Goal: Understand process/instructions: Learn how to perform a task or action

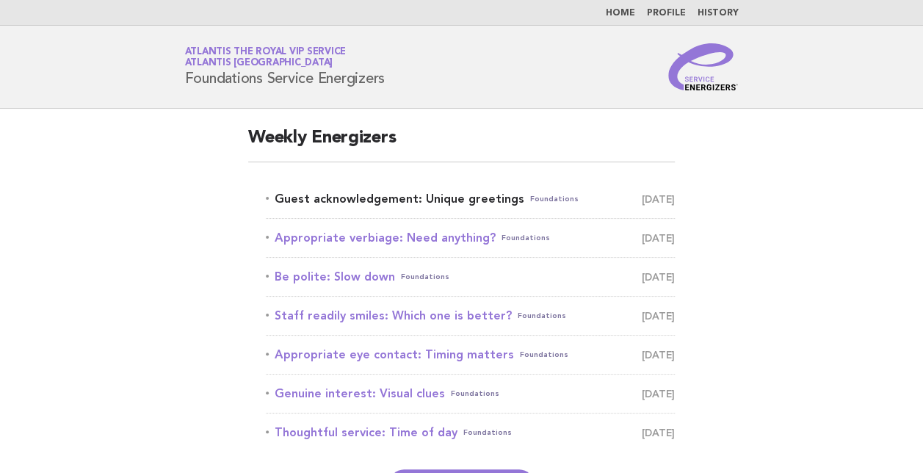
click at [329, 200] on link "Guest acknowledgement: Unique greetings Foundations October 15" at bounding box center [470, 199] width 409 height 21
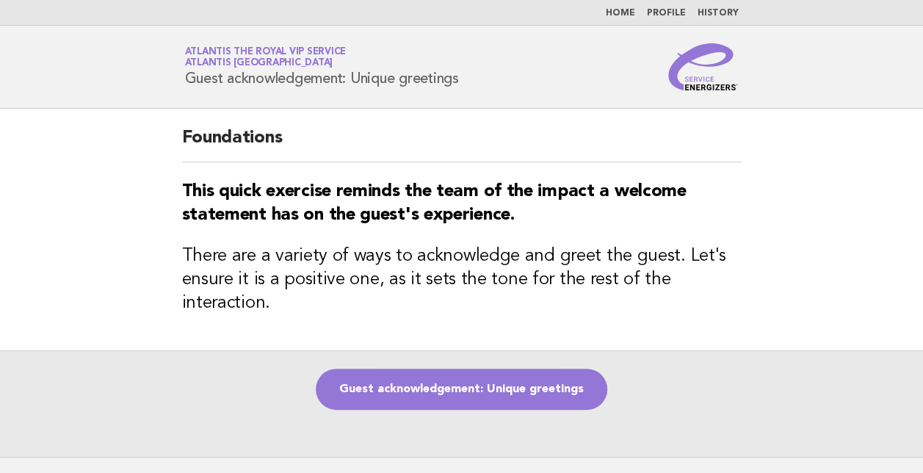
click at [137, 156] on main "Foundations This quick exercise reminds the team of the impact a welcome statem…" at bounding box center [461, 283] width 923 height 348
click at [474, 385] on link "Guest acknowledgement: Unique greetings" at bounding box center [462, 389] width 292 height 41
click at [441, 394] on link "Guest acknowledgement: Unique greetings" at bounding box center [462, 389] width 292 height 41
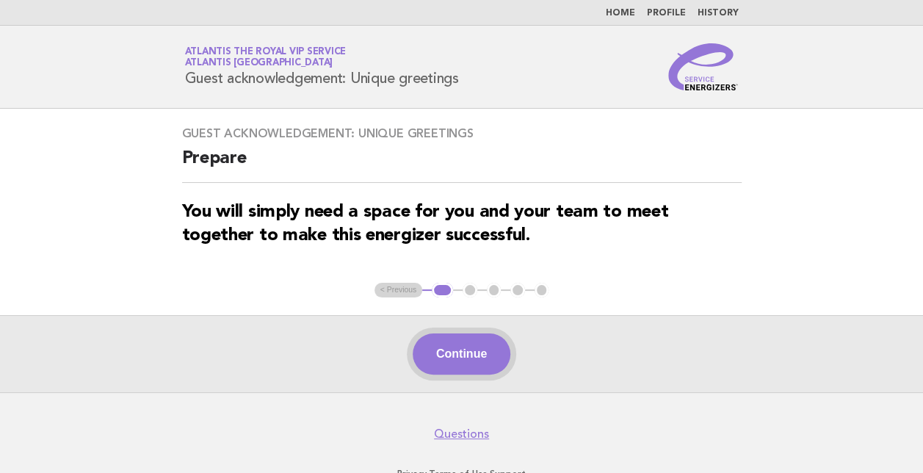
click at [461, 351] on button "Continue" at bounding box center [462, 353] width 98 height 41
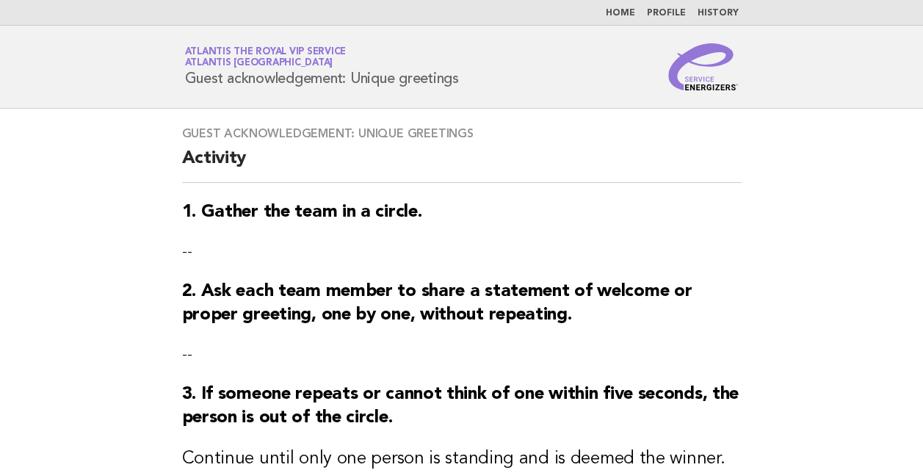
scroll to position [321, 0]
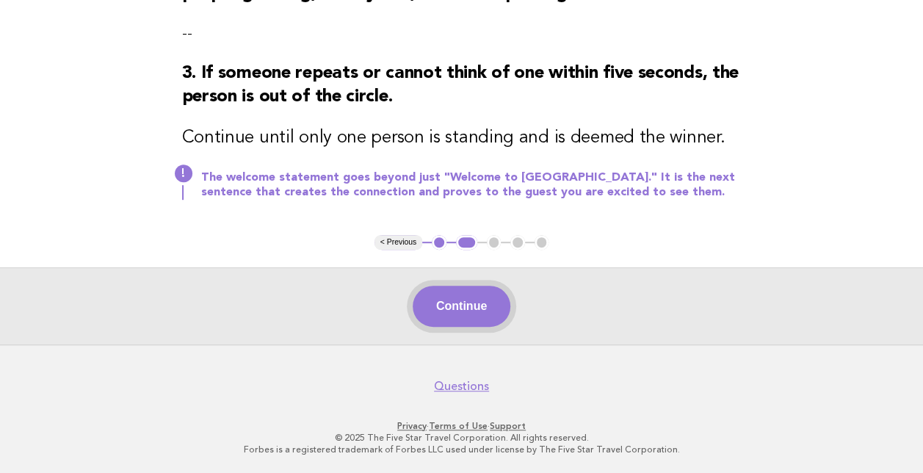
click at [466, 320] on button "Continue" at bounding box center [462, 306] width 98 height 41
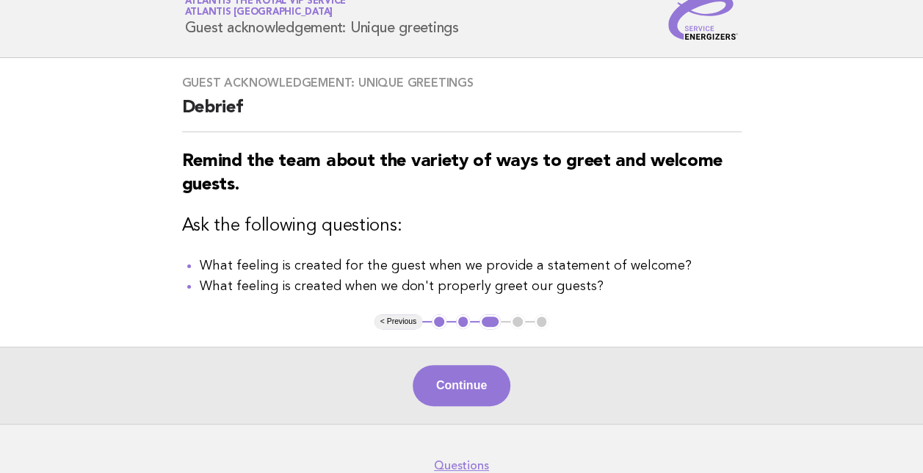
scroll to position [51, 0]
click at [482, 389] on button "Continue" at bounding box center [462, 384] width 98 height 41
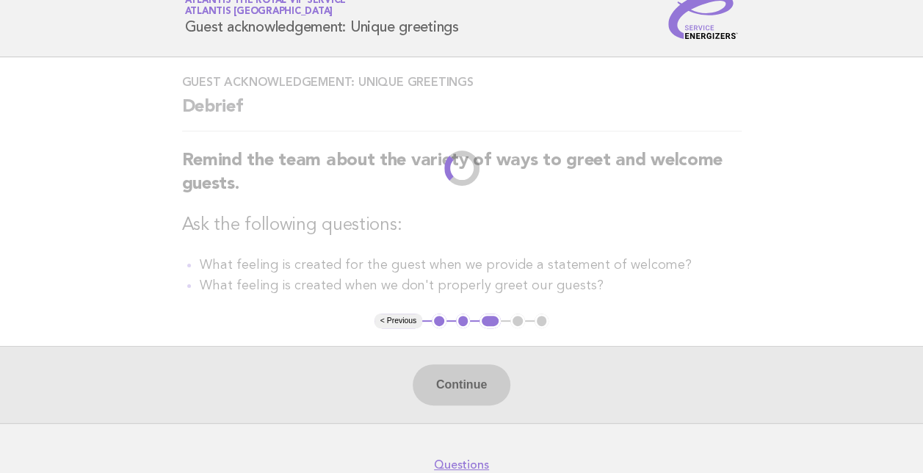
scroll to position [0, 0]
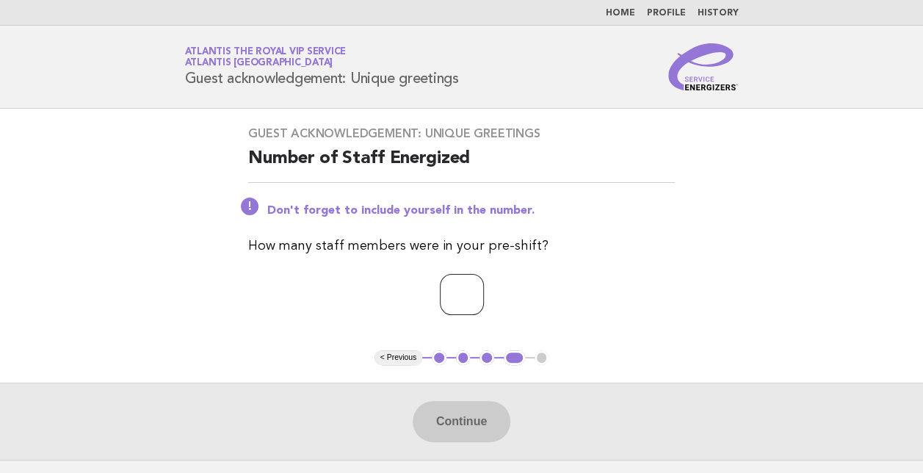
click at [464, 290] on input "number" at bounding box center [462, 294] width 44 height 41
type input "**"
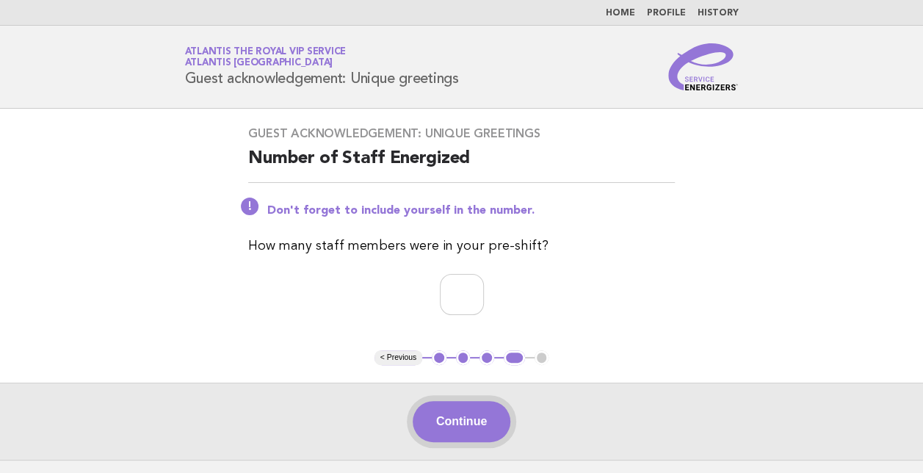
click at [474, 413] on button "Continue" at bounding box center [462, 421] width 98 height 41
